Goal: Browse casually

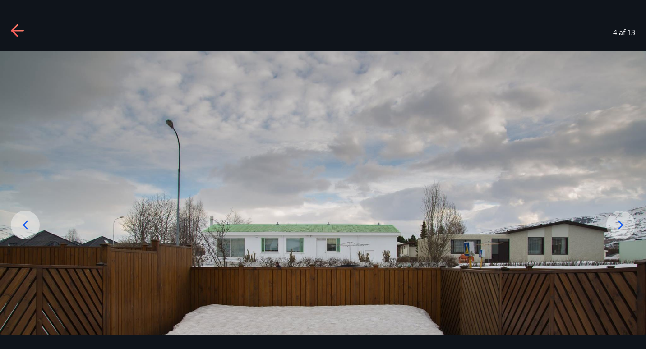
scroll to position [182, 0]
click at [12, 28] on icon at bounding box center [18, 31] width 14 height 14
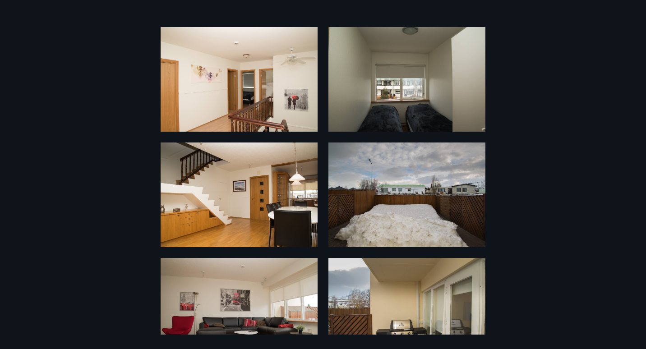
scroll to position [0, 0]
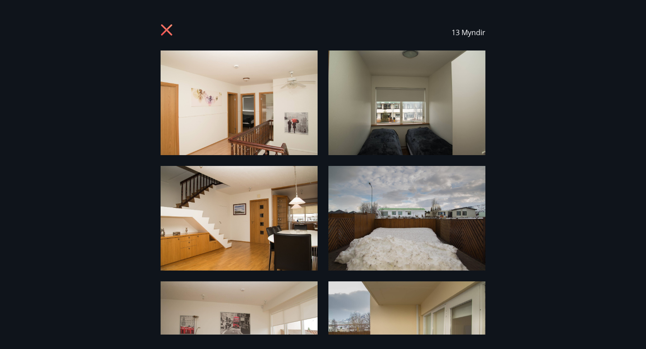
click at [211, 138] on img at bounding box center [239, 103] width 157 height 105
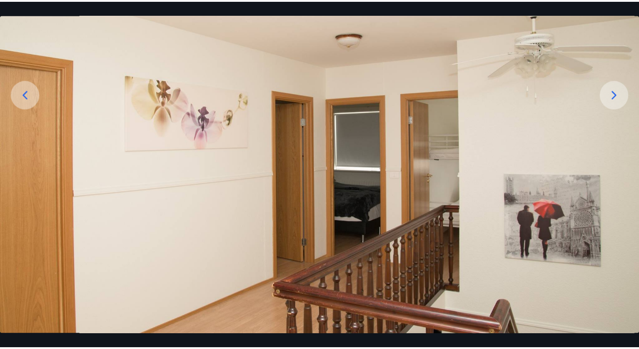
scroll to position [139, 0]
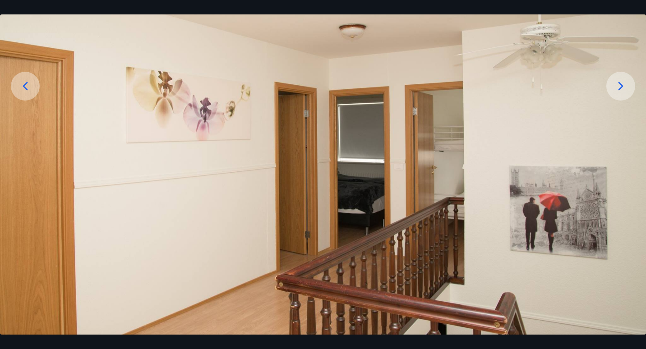
click at [625, 91] on icon at bounding box center [621, 86] width 14 height 14
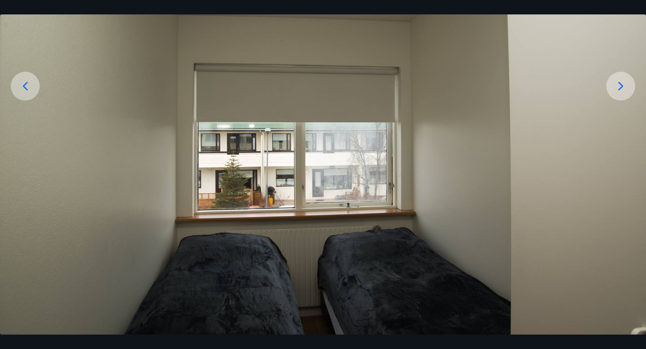
click at [625, 91] on icon at bounding box center [621, 86] width 14 height 14
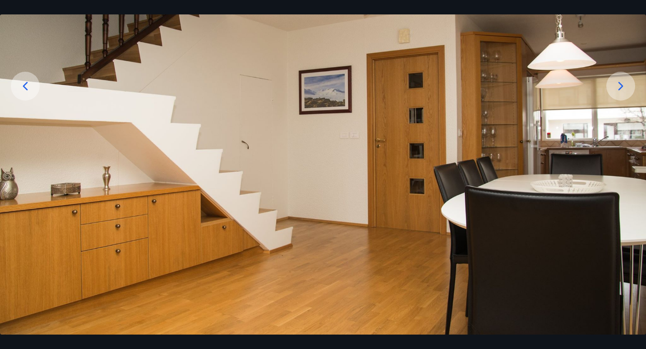
click at [621, 88] on icon at bounding box center [620, 86] width 5 height 9
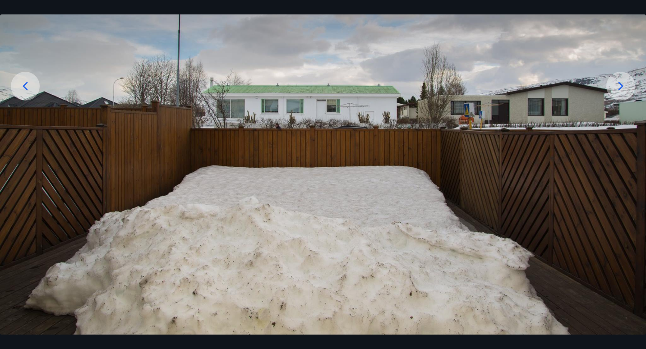
click at [621, 88] on icon at bounding box center [620, 86] width 5 height 9
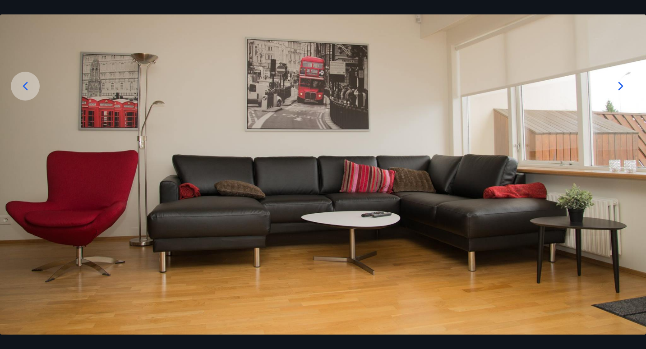
click at [621, 88] on icon at bounding box center [620, 86] width 5 height 9
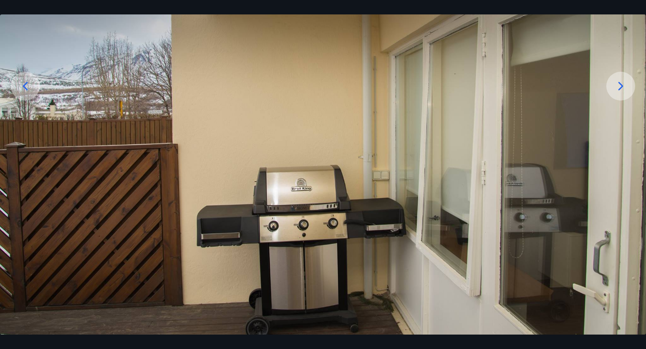
click at [621, 88] on icon at bounding box center [620, 86] width 5 height 9
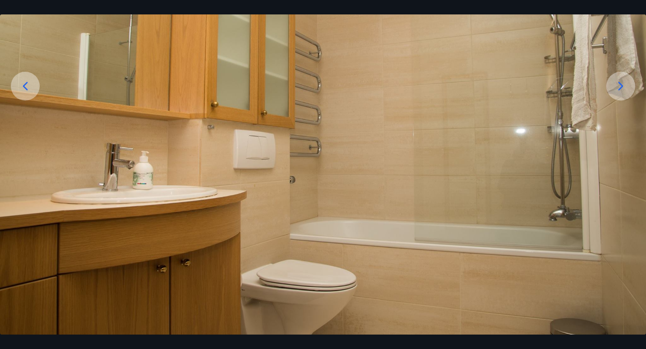
click at [621, 88] on icon at bounding box center [620, 86] width 5 height 9
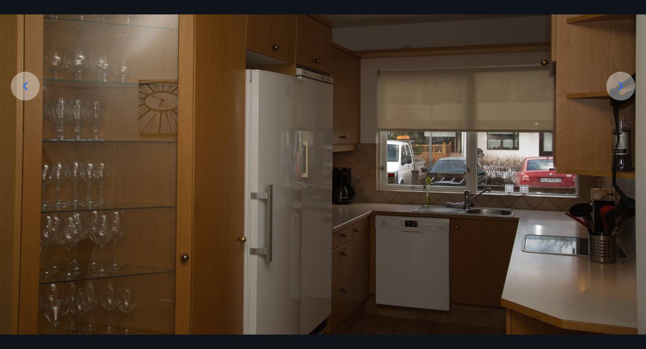
click at [621, 88] on icon at bounding box center [620, 86] width 5 height 9
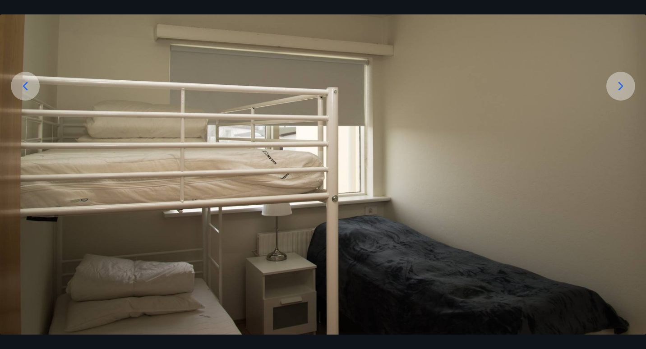
click at [621, 88] on icon at bounding box center [620, 86] width 5 height 9
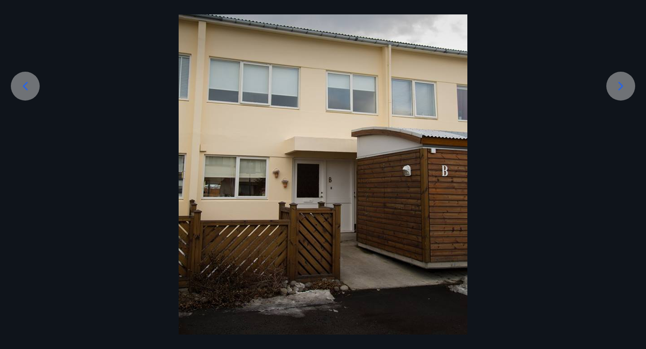
click at [621, 88] on icon at bounding box center [620, 86] width 5 height 9
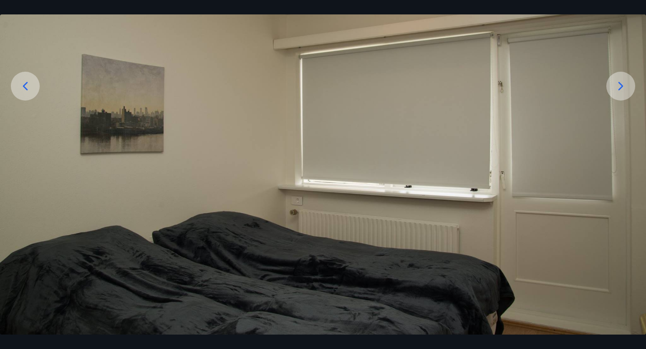
click at [621, 88] on icon at bounding box center [620, 86] width 5 height 9
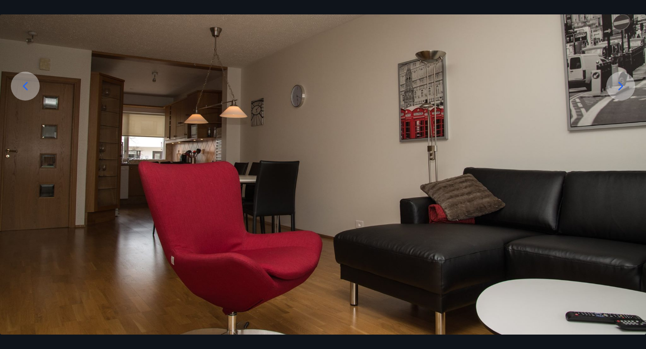
click at [621, 88] on icon at bounding box center [620, 86] width 5 height 9
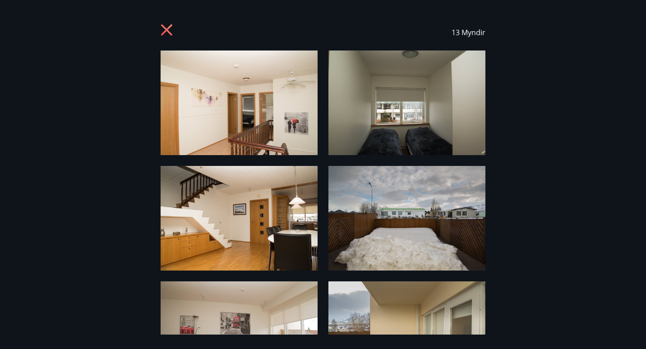
click at [163, 25] on icon at bounding box center [168, 31] width 14 height 14
